Goal: Find specific page/section: Find specific page/section

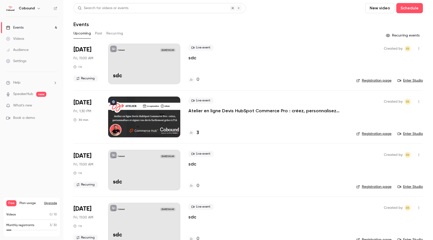
click at [409, 134] on link "Enter Studio" at bounding box center [410, 133] width 25 height 5
